Goal: Download file/media

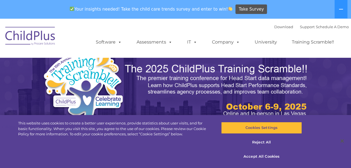
select select "MEDIUM"
click at [267, 157] on button "Accept All Cookies" at bounding box center [261, 157] width 81 height 12
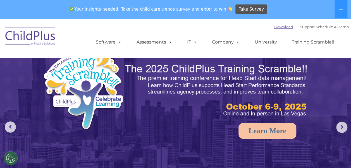
click at [277, 28] on link "Download" at bounding box center [283, 27] width 19 height 4
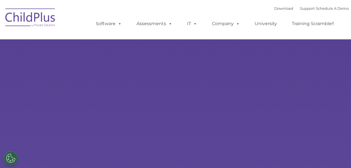
type input ""
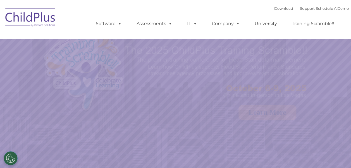
select select "MEDIUM"
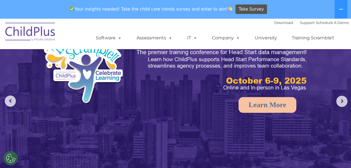
scroll to position [15, 0]
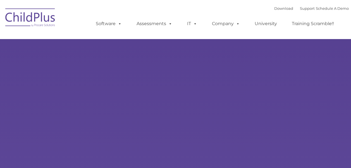
type input ""
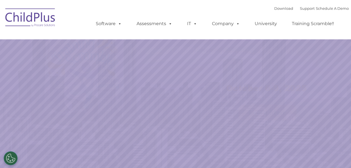
select select "MEDIUM"
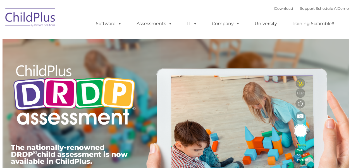
type input ""
